Goal: Information Seeking & Learning: Learn about a topic

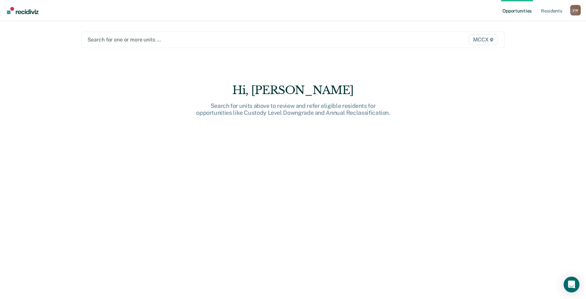
click at [483, 39] on span "MCCX" at bounding box center [483, 40] width 29 height 11
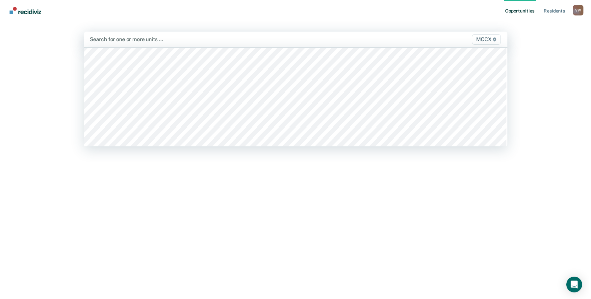
scroll to position [1988, 0]
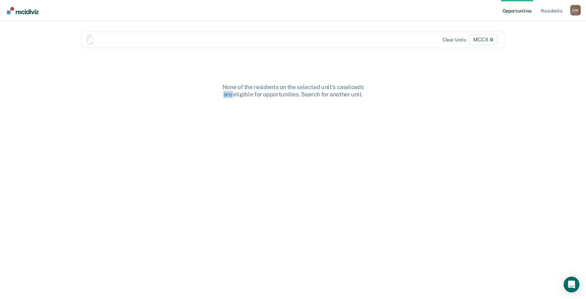
click at [210, 117] on div "None of the residents on the selected unit's caseloads are eligible for opportu…" at bounding box center [293, 196] width 424 height 225
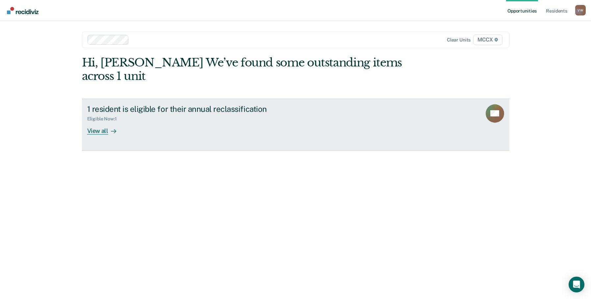
click at [103, 122] on div "View all" at bounding box center [105, 128] width 37 height 13
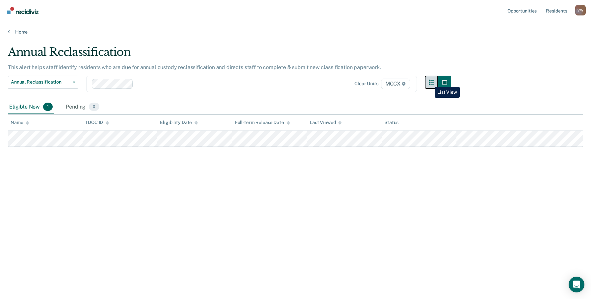
click at [429, 82] on icon "button" at bounding box center [430, 82] width 5 height 5
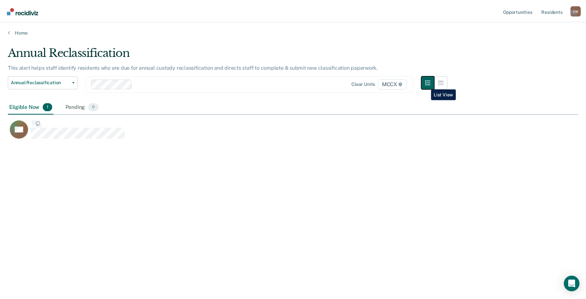
scroll to position [199, 570]
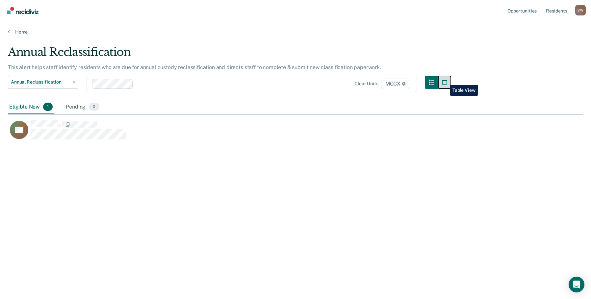
click at [445, 80] on icon "button" at bounding box center [444, 82] width 5 height 5
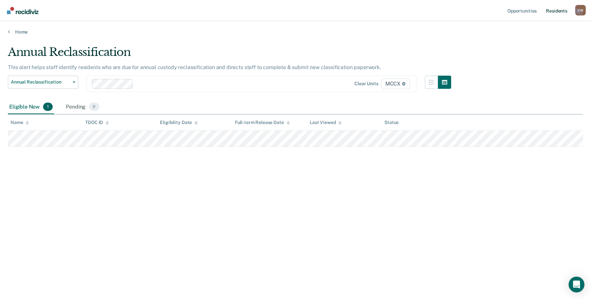
click at [559, 11] on link "Resident s" at bounding box center [556, 10] width 24 height 21
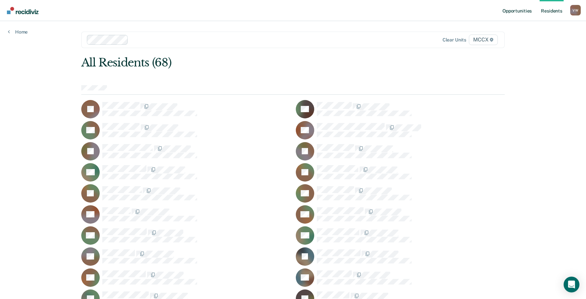
click at [521, 12] on link "Opportunities" at bounding box center [517, 10] width 32 height 21
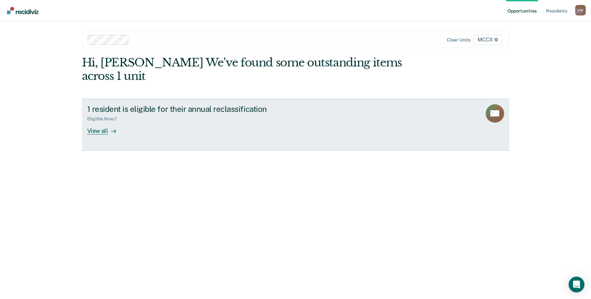
click at [95, 122] on div "View all" at bounding box center [105, 128] width 37 height 13
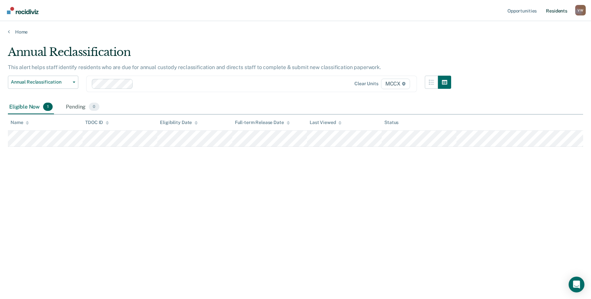
click at [550, 11] on link "Resident s" at bounding box center [556, 10] width 24 height 21
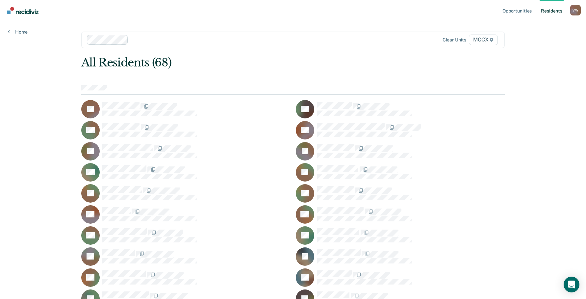
click at [479, 39] on span "MCCX" at bounding box center [483, 40] width 29 height 11
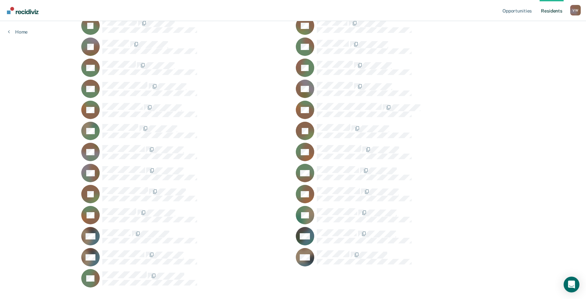
scroll to position [1297, 0]
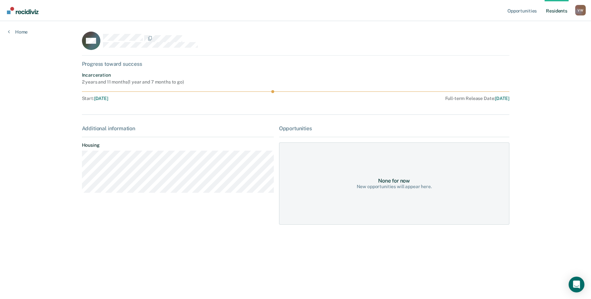
click at [559, 11] on link "Resident s" at bounding box center [556, 10] width 24 height 21
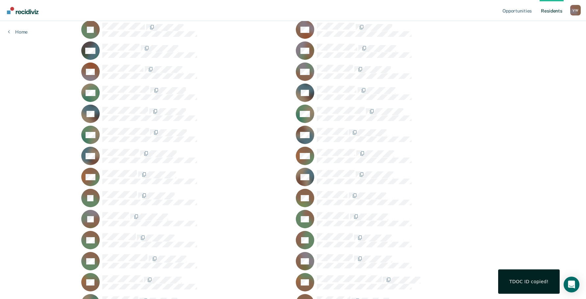
scroll to position [1297, 0]
